Goal: Task Accomplishment & Management: Complete application form

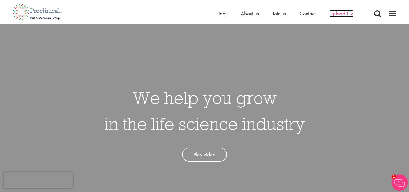
click at [338, 15] on span "Upload CV" at bounding box center [342, 13] width 24 height 7
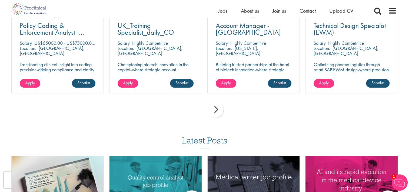
scroll to position [406, 0]
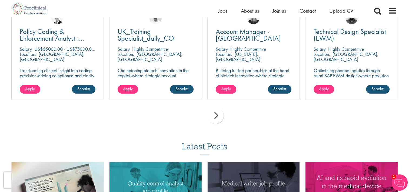
click at [215, 111] on div "next" at bounding box center [216, 115] width 16 height 16
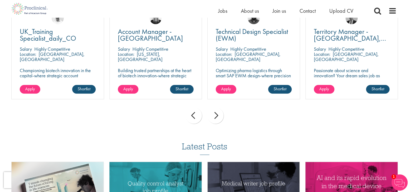
click at [215, 110] on div "next" at bounding box center [216, 115] width 16 height 16
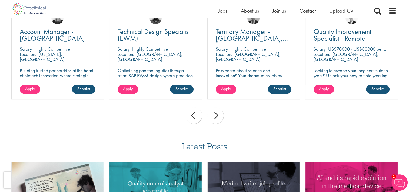
click at [215, 110] on div "next" at bounding box center [216, 115] width 16 height 16
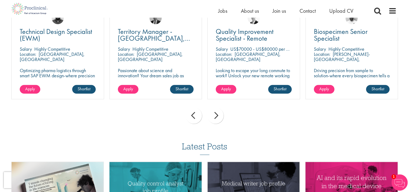
click at [215, 110] on div "next" at bounding box center [216, 115] width 16 height 16
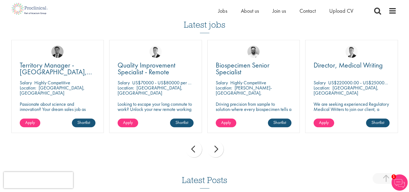
scroll to position [379, 0]
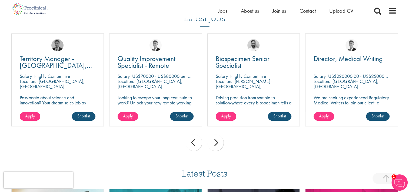
click at [218, 139] on div "next" at bounding box center [216, 142] width 16 height 16
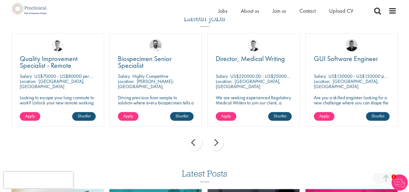
click at [218, 143] on div "next" at bounding box center [216, 142] width 16 height 16
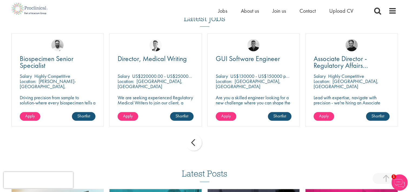
click at [218, 143] on div "prev next" at bounding box center [205, 143] width 392 height 24
drag, startPoint x: 218, startPoint y: 143, endPoint x: 238, endPoint y: 154, distance: 23.5
click at [238, 154] on div "prev next" at bounding box center [205, 143] width 392 height 24
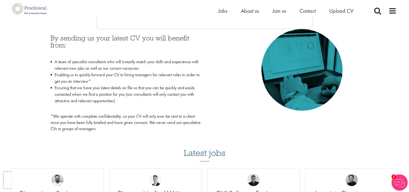
scroll to position [244, 0]
